Goal: Information Seeking & Learning: Learn about a topic

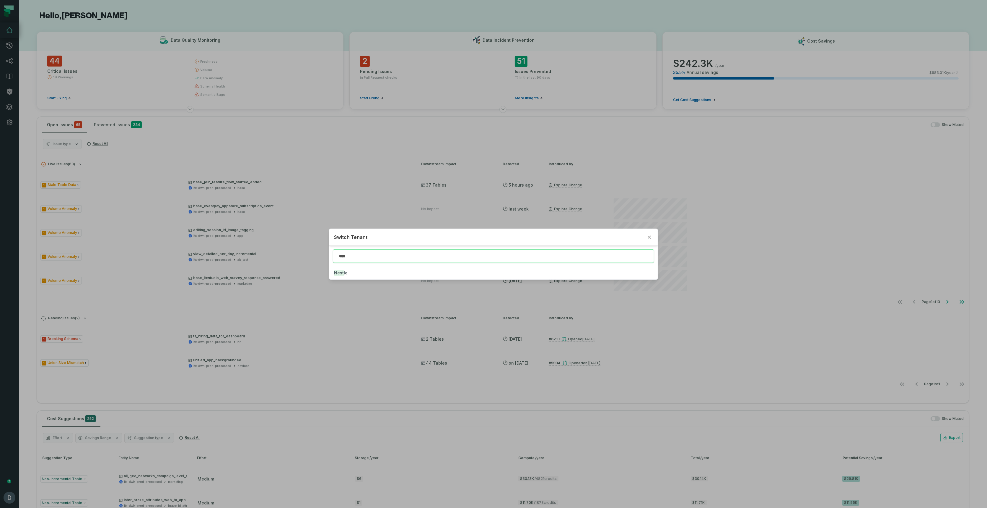
type input "****"
click button "Nest le" at bounding box center [493, 272] width 329 height 13
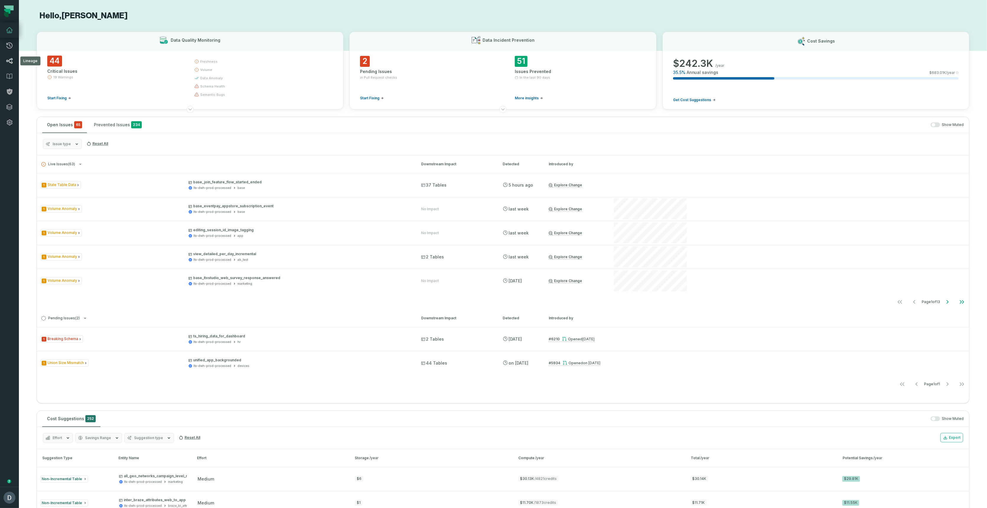
click at [13, 65] on link "Lineage" at bounding box center [9, 60] width 19 height 15
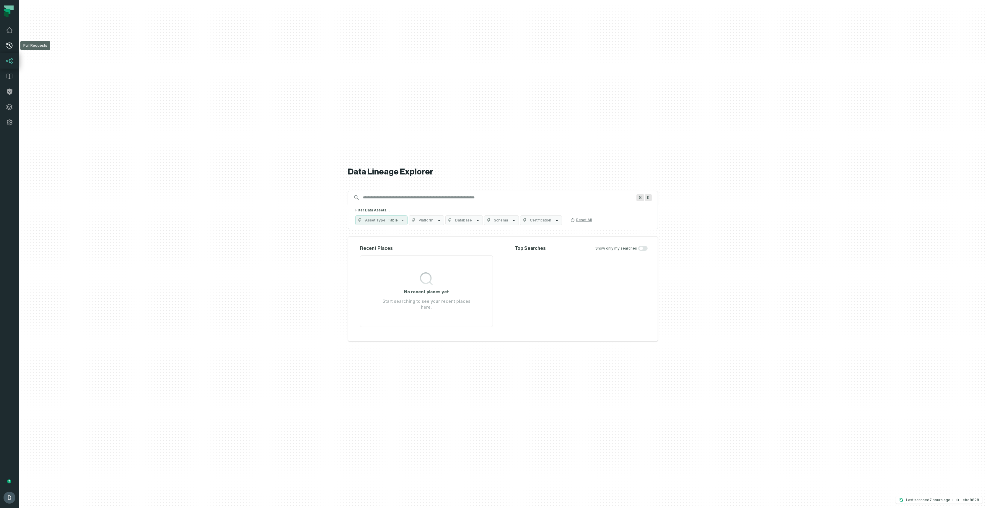
click at [8, 43] on icon at bounding box center [9, 45] width 7 height 7
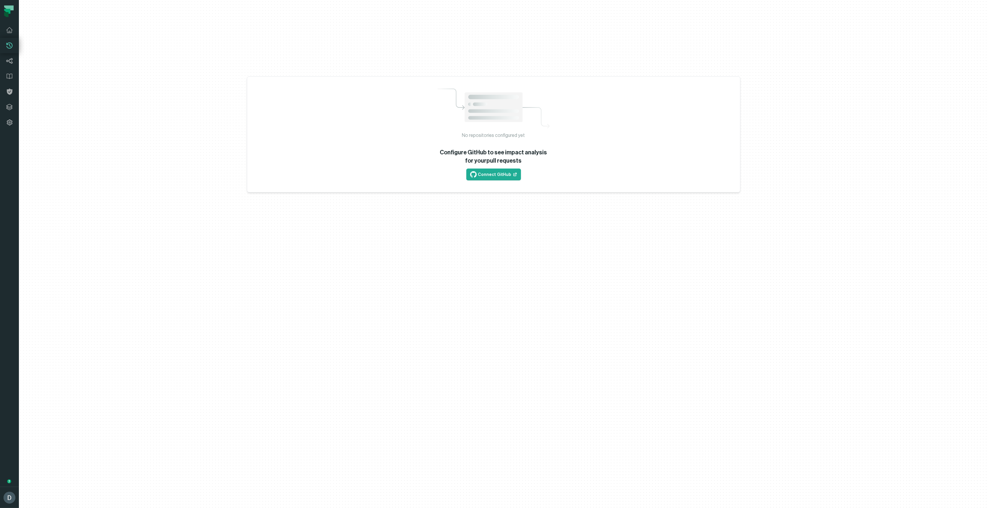
click at [204, 347] on div "No repositories configured yet Configure GitHub to see impact analysis for your…" at bounding box center [503, 254] width 968 height 508
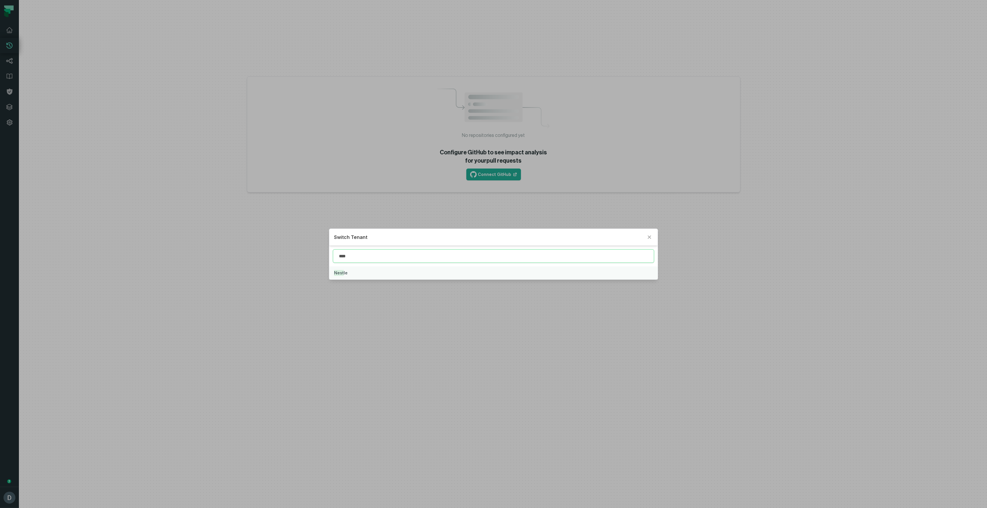
type input "****"
click at [362, 274] on button "Nest le" at bounding box center [493, 272] width 329 height 13
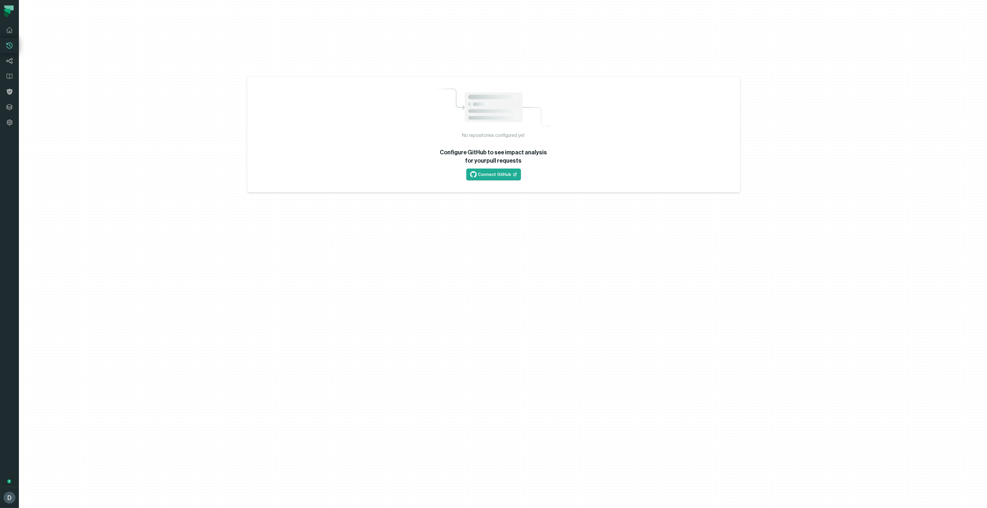
click at [468, 329] on div "No repositories configured yet Configure GitHub to see impact analysis for your…" at bounding box center [503, 254] width 968 height 508
click at [10, 55] on link "Lineage" at bounding box center [9, 60] width 19 height 15
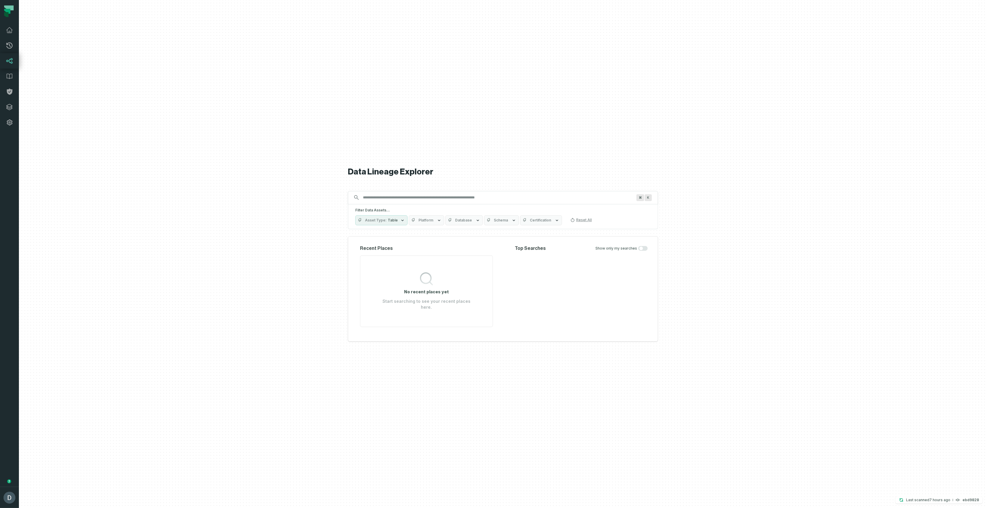
click at [559, 296] on div "Top Searches Show only my searches" at bounding box center [581, 286] width 133 height 82
click at [402, 198] on input "Discovery Provider cmdk menu" at bounding box center [498, 197] width 277 height 9
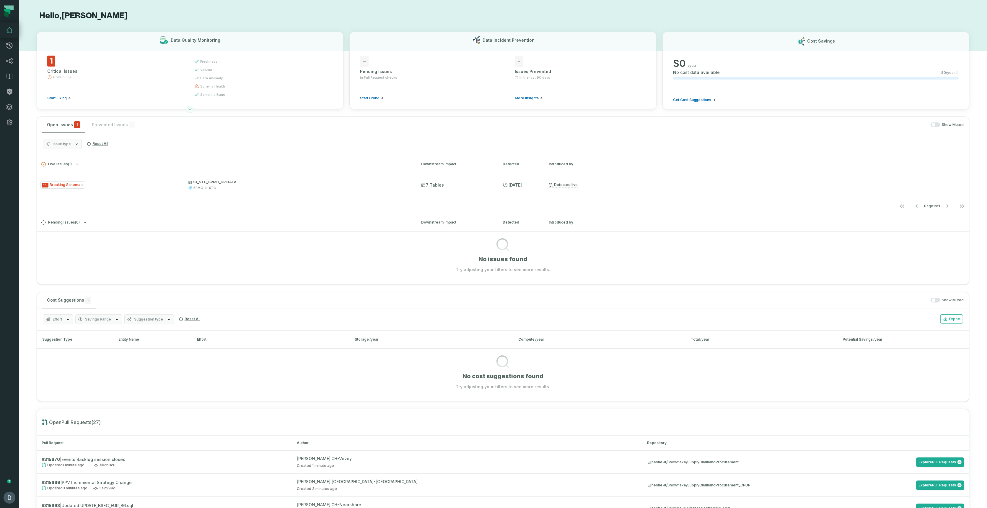
click at [188, 110] on icon at bounding box center [190, 109] width 5 height 5
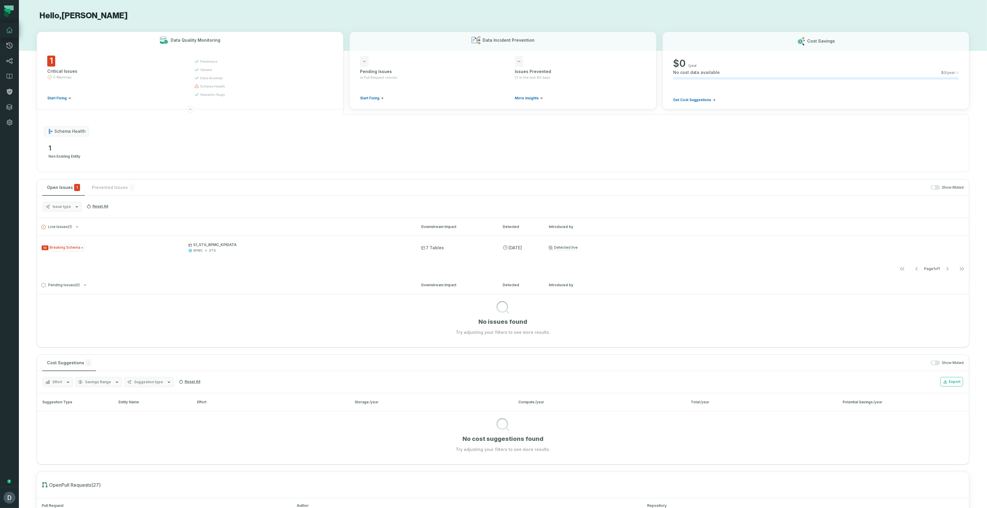
click at [53, 129] on span at bounding box center [50, 131] width 6 height 6
drag, startPoint x: 49, startPoint y: 155, endPoint x: 115, endPoint y: 155, distance: 65.3
click at [115, 155] on div "schema health 1 non existing entity" at bounding box center [503, 143] width 933 height 58
click at [6, 122] on icon at bounding box center [9, 122] width 7 height 7
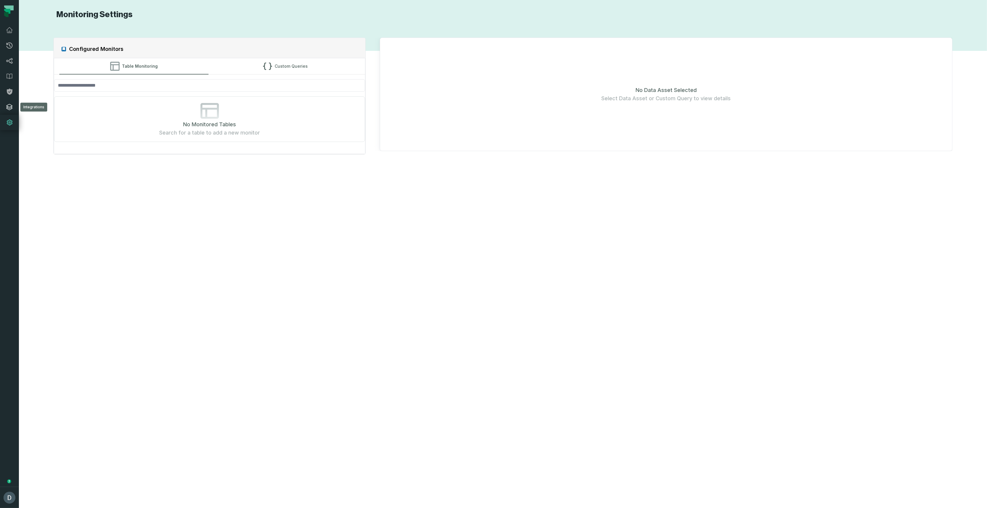
click at [11, 105] on icon at bounding box center [9, 107] width 6 height 6
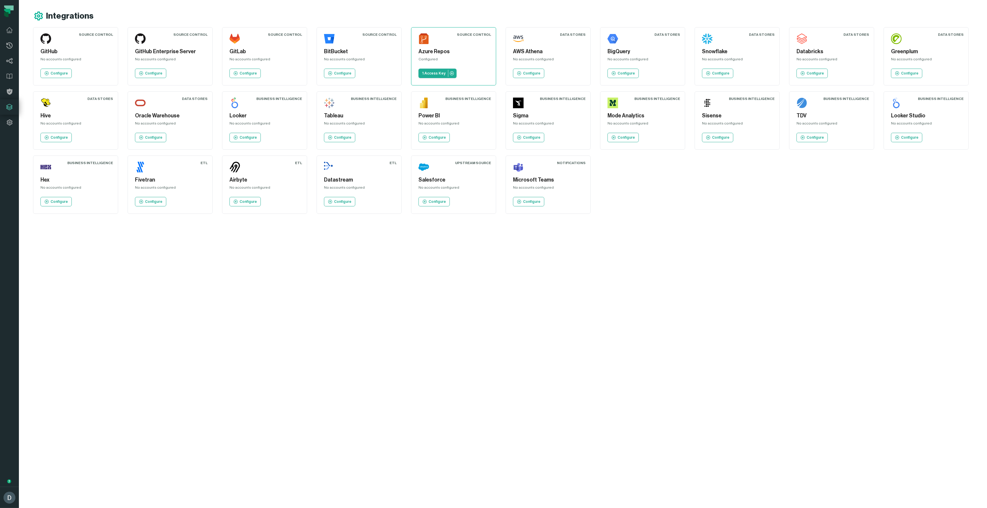
click at [442, 41] on div "Azure Repos Configured 1 Access Key" at bounding box center [453, 56] width 75 height 48
click at [435, 71] on p "1 Access Key" at bounding box center [434, 73] width 24 height 5
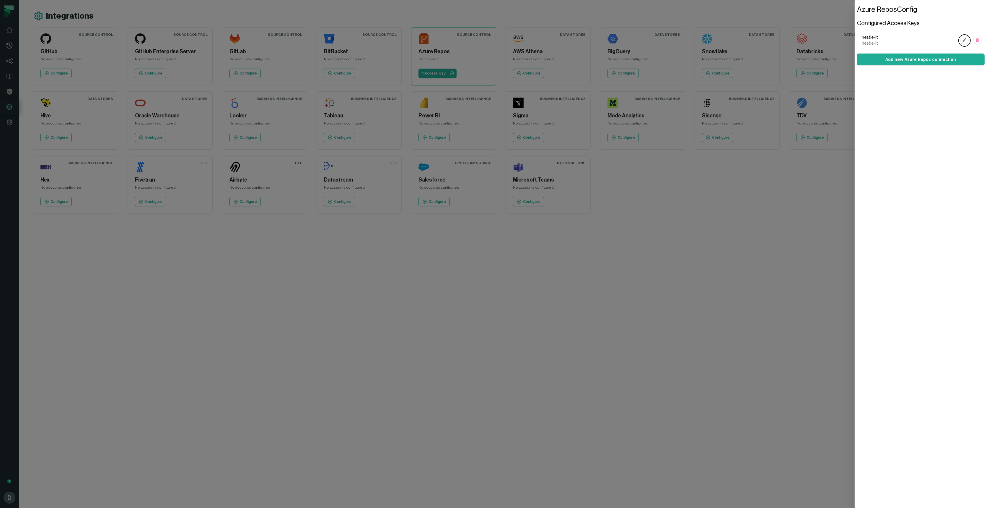
click at [855, 273] on dialog "Azure Repos Config Configured Access Keys nestle-it nestle-it Add new Azure Rep…" at bounding box center [921, 254] width 132 height 508
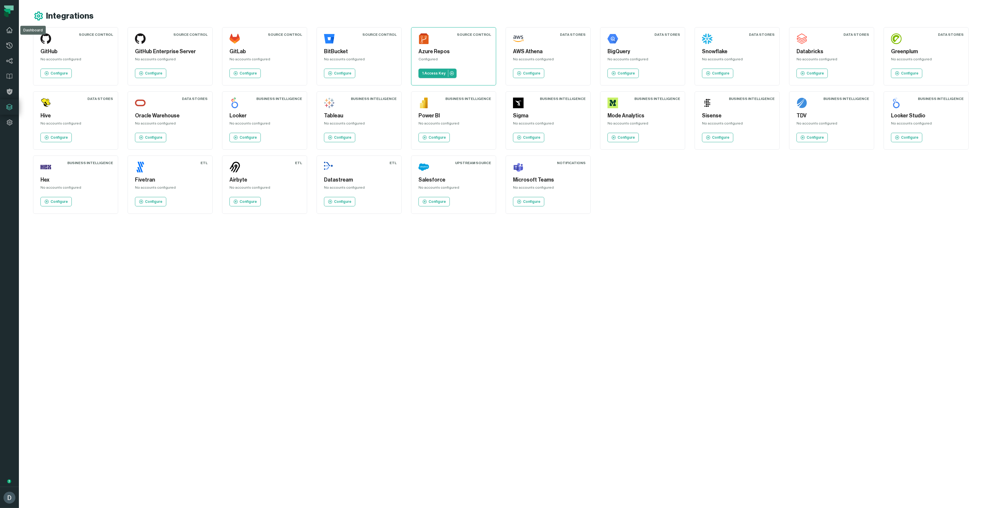
click at [6, 34] on link "Dashboard" at bounding box center [9, 29] width 19 height 15
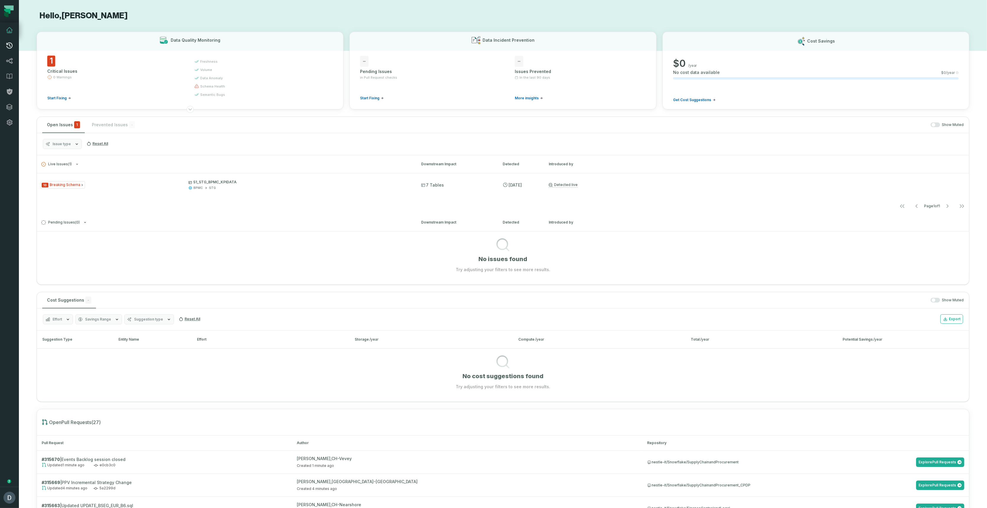
click at [8, 48] on icon at bounding box center [9, 46] width 6 height 6
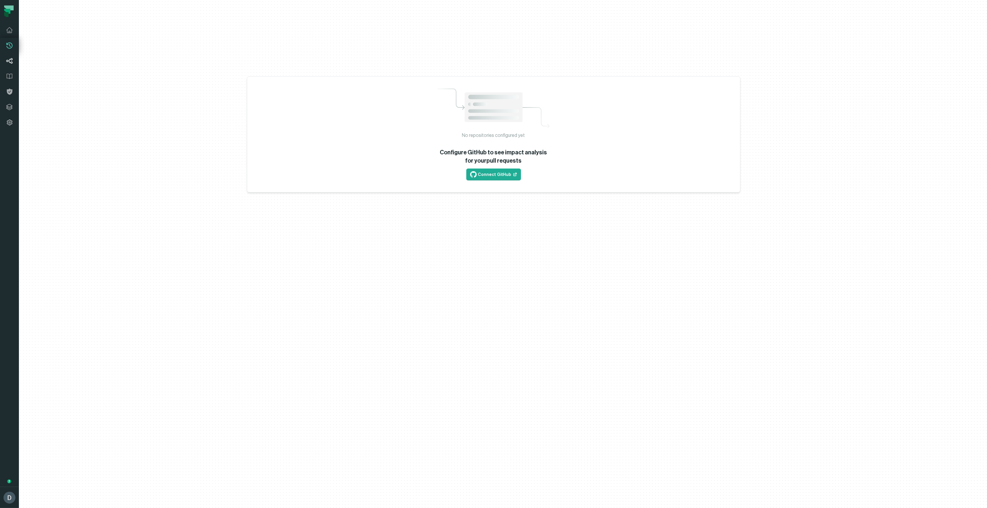
click at [8, 60] on icon at bounding box center [9, 60] width 7 height 7
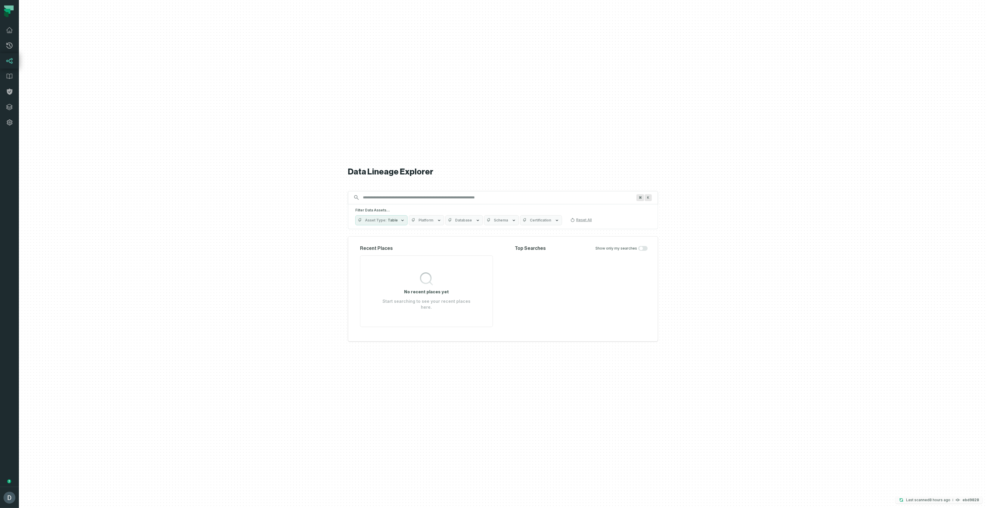
click at [934, 500] on relative-time "[DATE] 4:02:57 AM" at bounding box center [940, 499] width 21 height 4
drag, startPoint x: 846, startPoint y: 472, endPoint x: 905, endPoint y: 470, distance: 59.1
click at [905, 470] on span "nestle-it/Snowflake/BPMC" at bounding box center [908, 471] width 137 height 5
drag, startPoint x: 847, startPoint y: 471, endPoint x: 903, endPoint y: 473, distance: 56.7
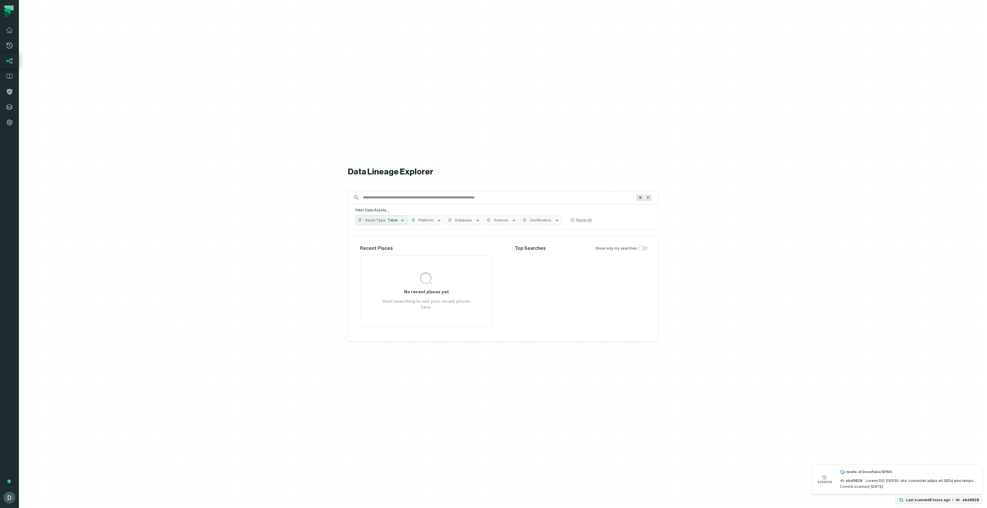
click at [903, 473] on span "nestle-it/Snowflake/BPMC" at bounding box center [908, 471] width 137 height 5
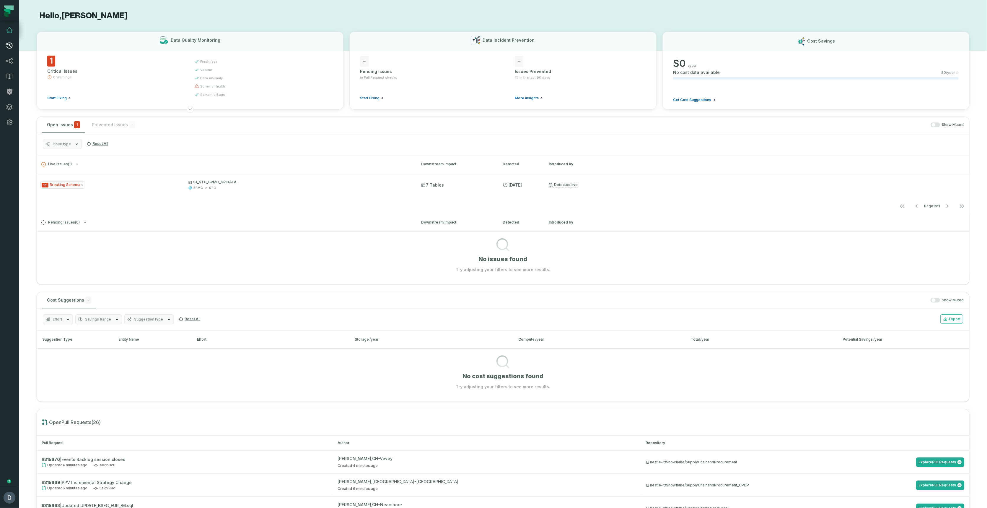
click at [11, 49] on link "Pull Requests" at bounding box center [9, 45] width 19 height 15
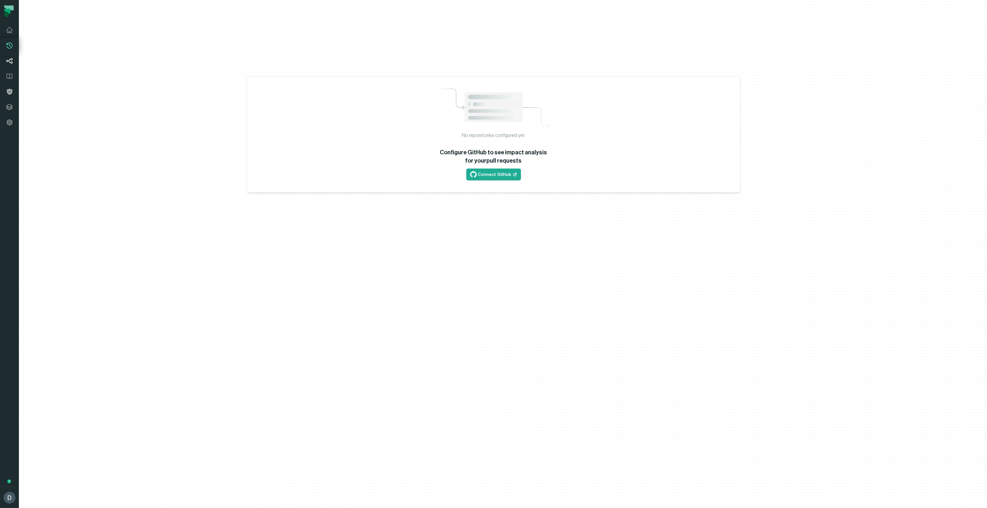
click at [10, 58] on icon at bounding box center [9, 60] width 7 height 7
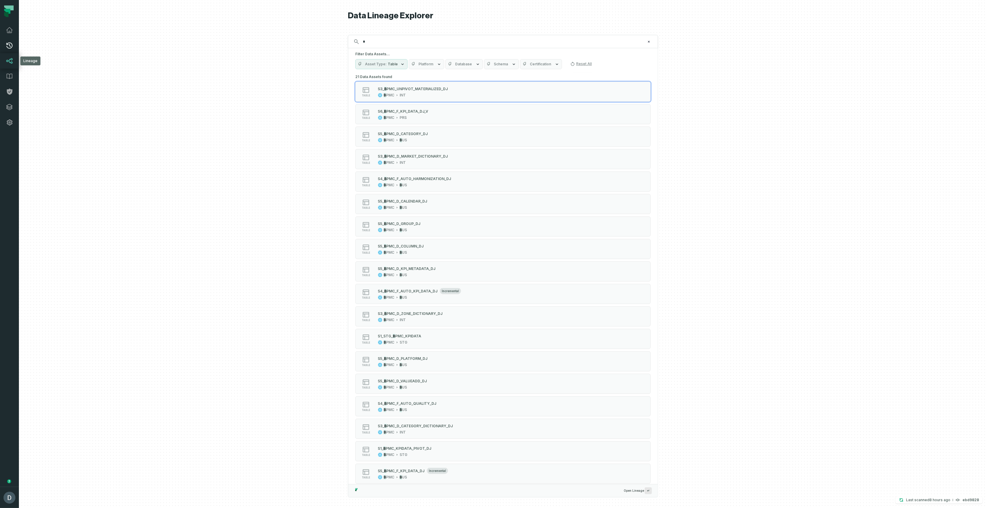
type input "*"
click at [12, 45] on icon at bounding box center [9, 46] width 6 height 6
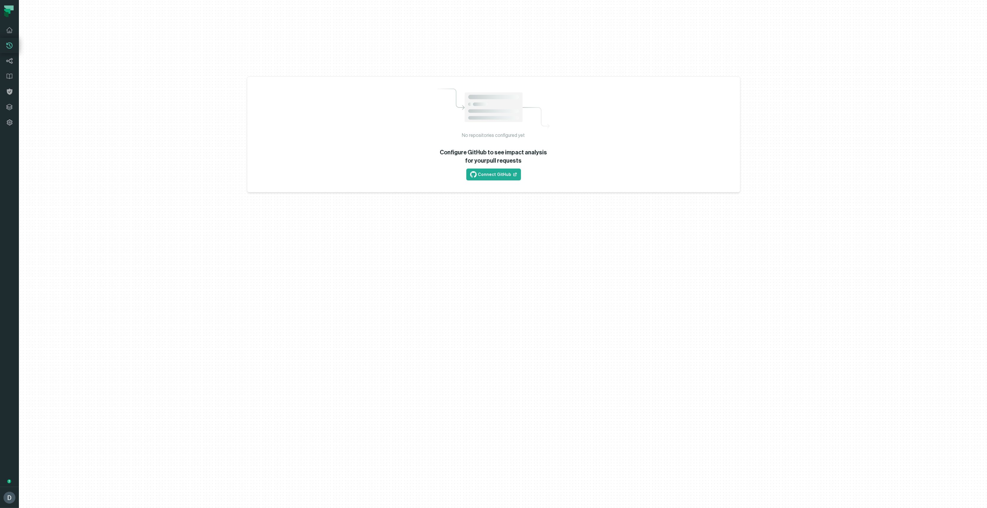
click at [12, 45] on icon at bounding box center [9, 46] width 6 height 6
click at [12, 45] on icon at bounding box center [9, 45] width 7 height 7
click at [11, 45] on icon at bounding box center [9, 45] width 7 height 7
click at [15, 61] on link "Lineage" at bounding box center [9, 60] width 19 height 15
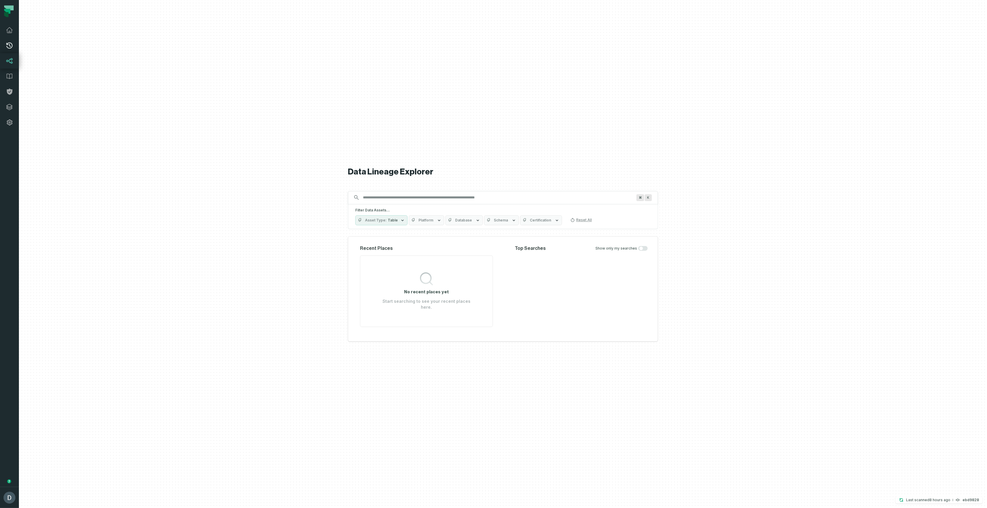
click at [17, 48] on link "Pull Requests" at bounding box center [9, 45] width 19 height 15
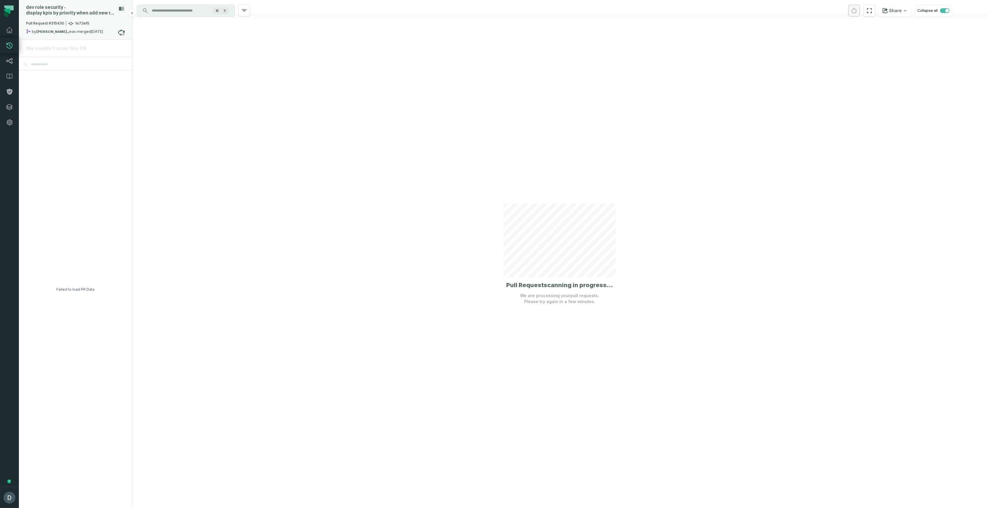
click at [85, 26] on span "Pull Request #315430 1e73ef5" at bounding box center [57, 24] width 63 height 6
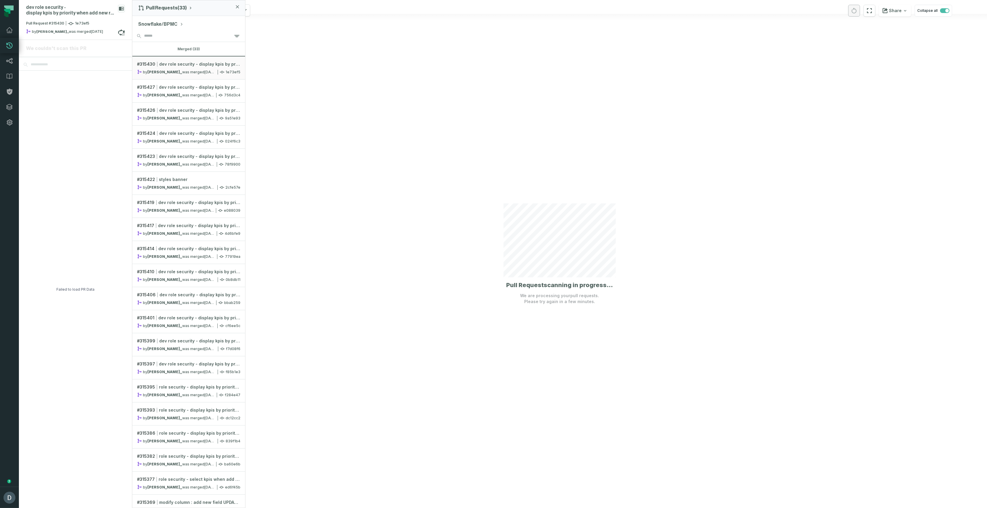
click at [322, 106] on div at bounding box center [559, 254] width 855 height 508
click at [11, 58] on icon at bounding box center [9, 61] width 6 height 6
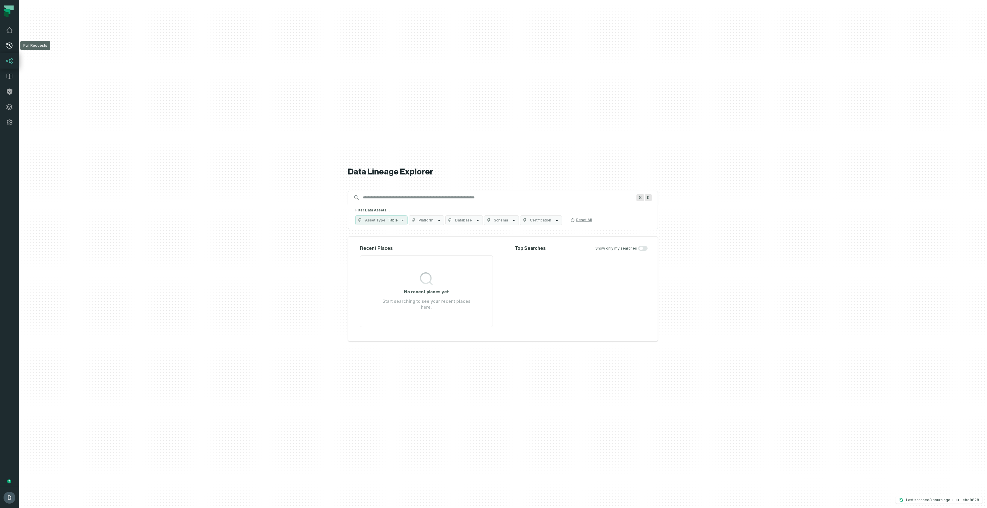
click at [10, 45] on icon at bounding box center [9, 45] width 7 height 7
